Goal: Information Seeking & Learning: Find specific fact

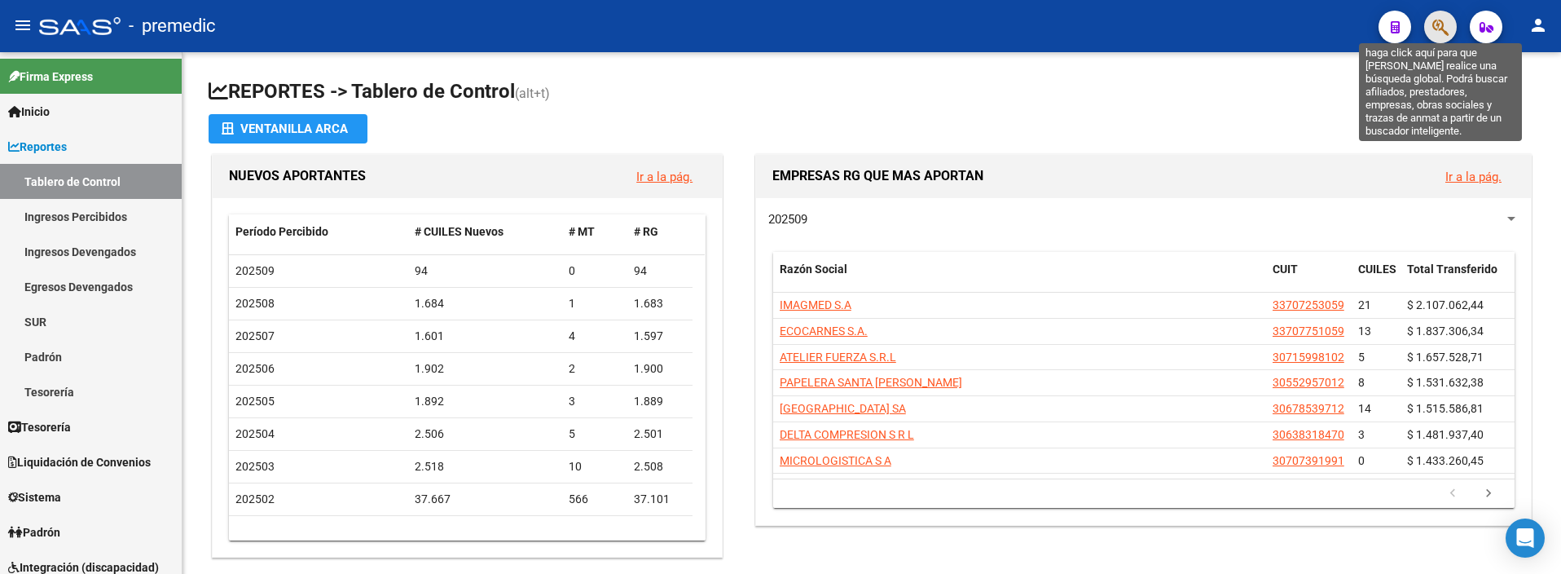
click at [1449, 24] on icon "button" at bounding box center [1440, 27] width 16 height 19
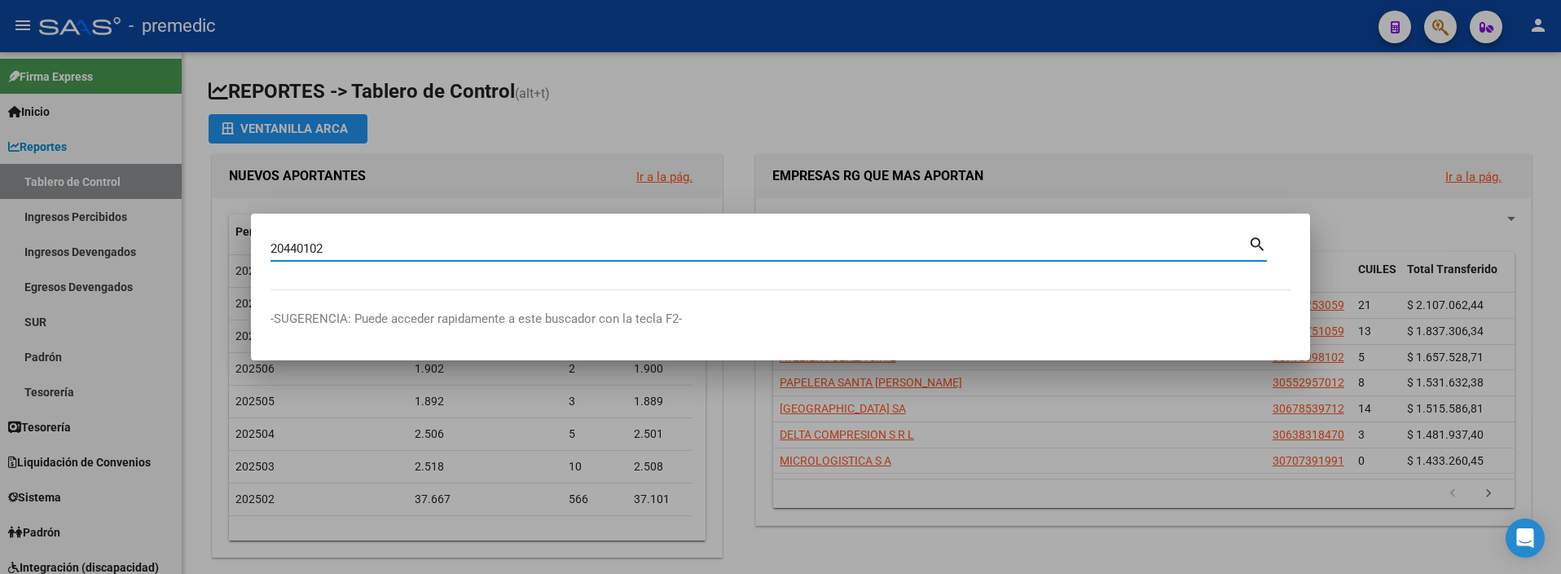
type input "20440102"
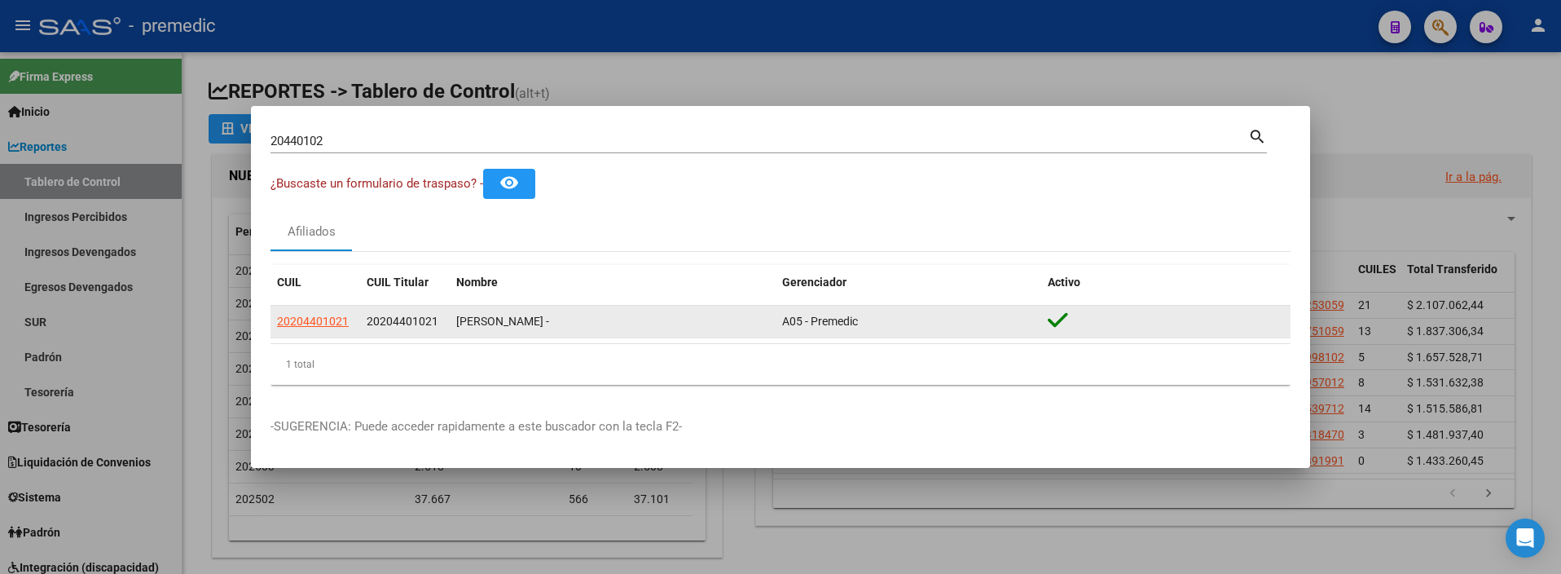
click at [348, 319] on div "20204401021" at bounding box center [315, 321] width 77 height 19
click at [330, 319] on span "20204401021" at bounding box center [313, 321] width 72 height 13
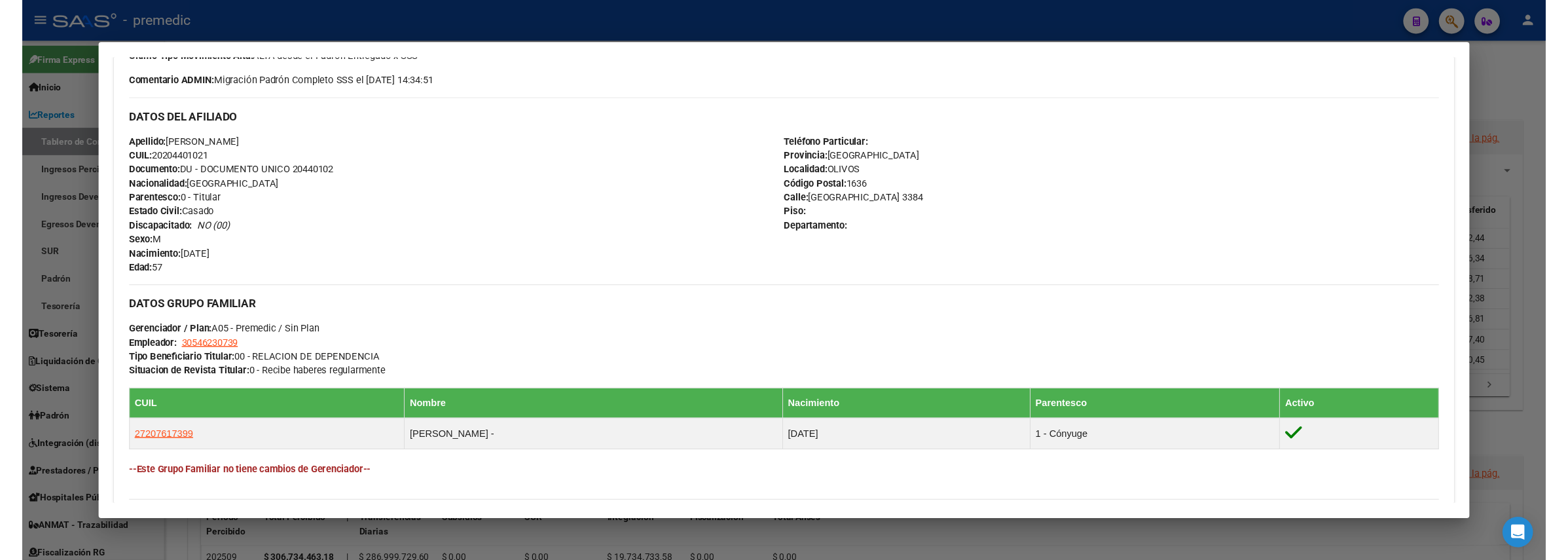
scroll to position [420, 0]
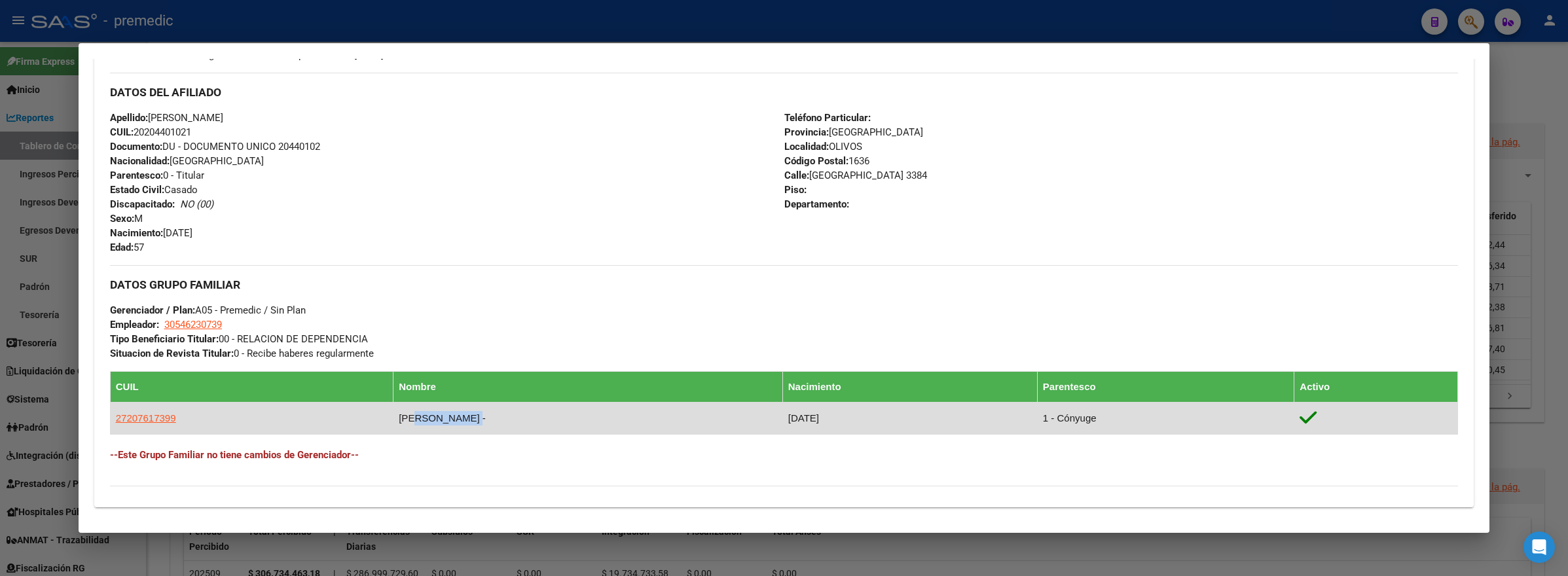
drag, startPoint x: 397, startPoint y: 416, endPoint x: 458, endPoint y: 413, distance: 61.1
click at [458, 413] on td "RAMOS SILVIA ROSANA -" at bounding box center [588, 419] width 390 height 32
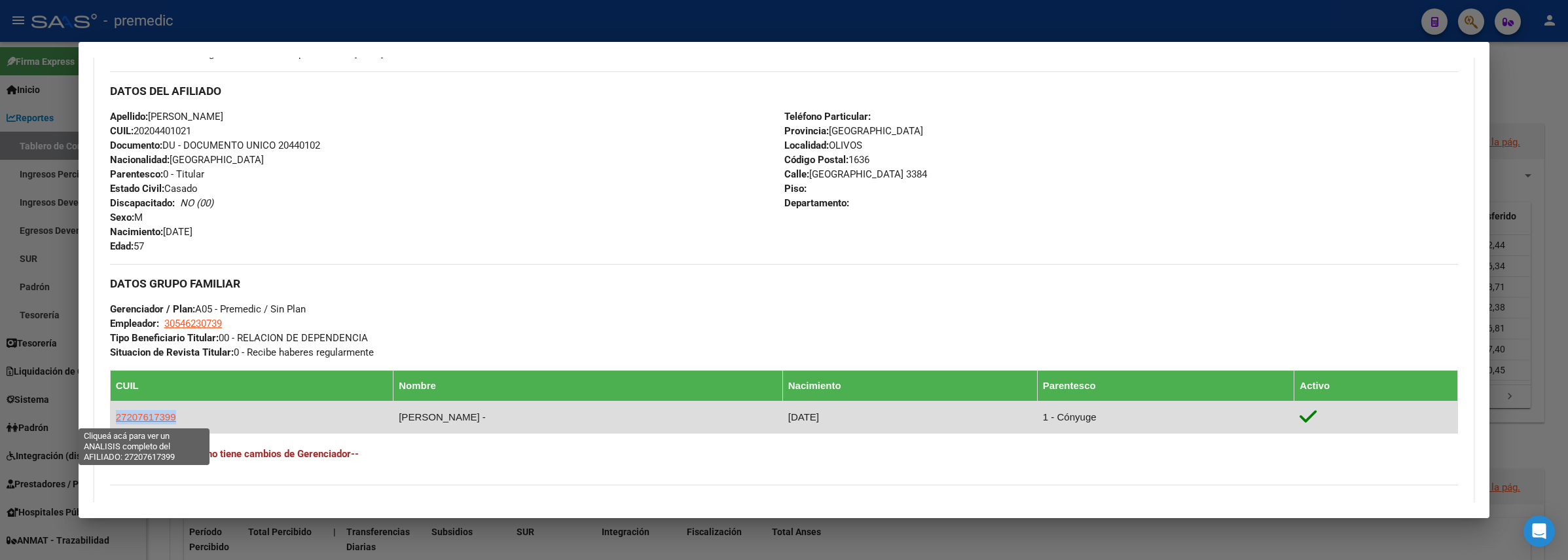
drag, startPoint x: 183, startPoint y: 415, endPoint x: 113, endPoint y: 423, distance: 70.5
click at [113, 423] on td "27207617399" at bounding box center [251, 417] width 283 height 32
copy span "27207617399"
drag, startPoint x: 390, startPoint y: 413, endPoint x: 484, endPoint y: 413, distance: 94.0
click at [484, 413] on td "RAMOS SILVIA ROSANA -" at bounding box center [588, 417] width 390 height 32
